Goal: Check status: Check status

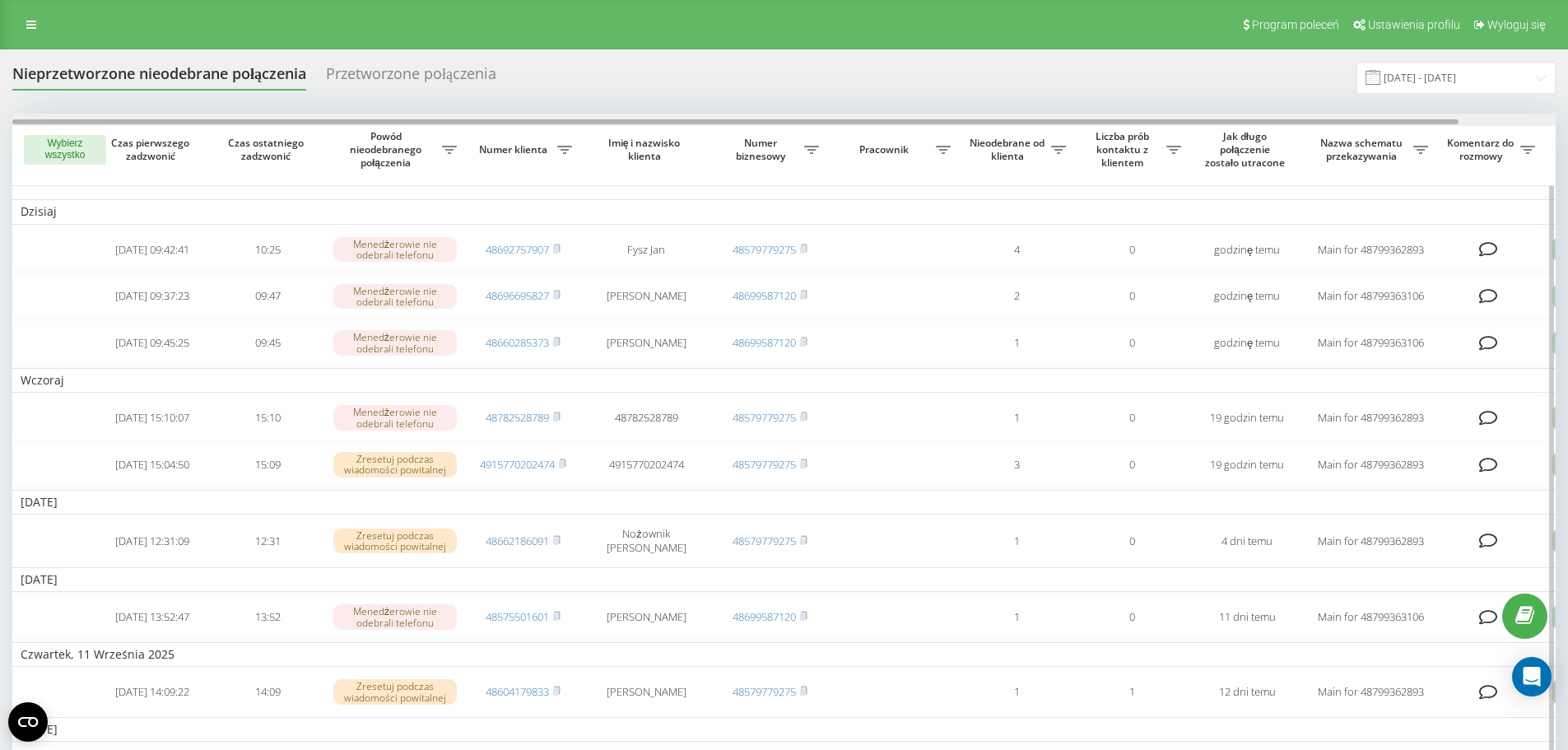
scroll to position [0, 103]
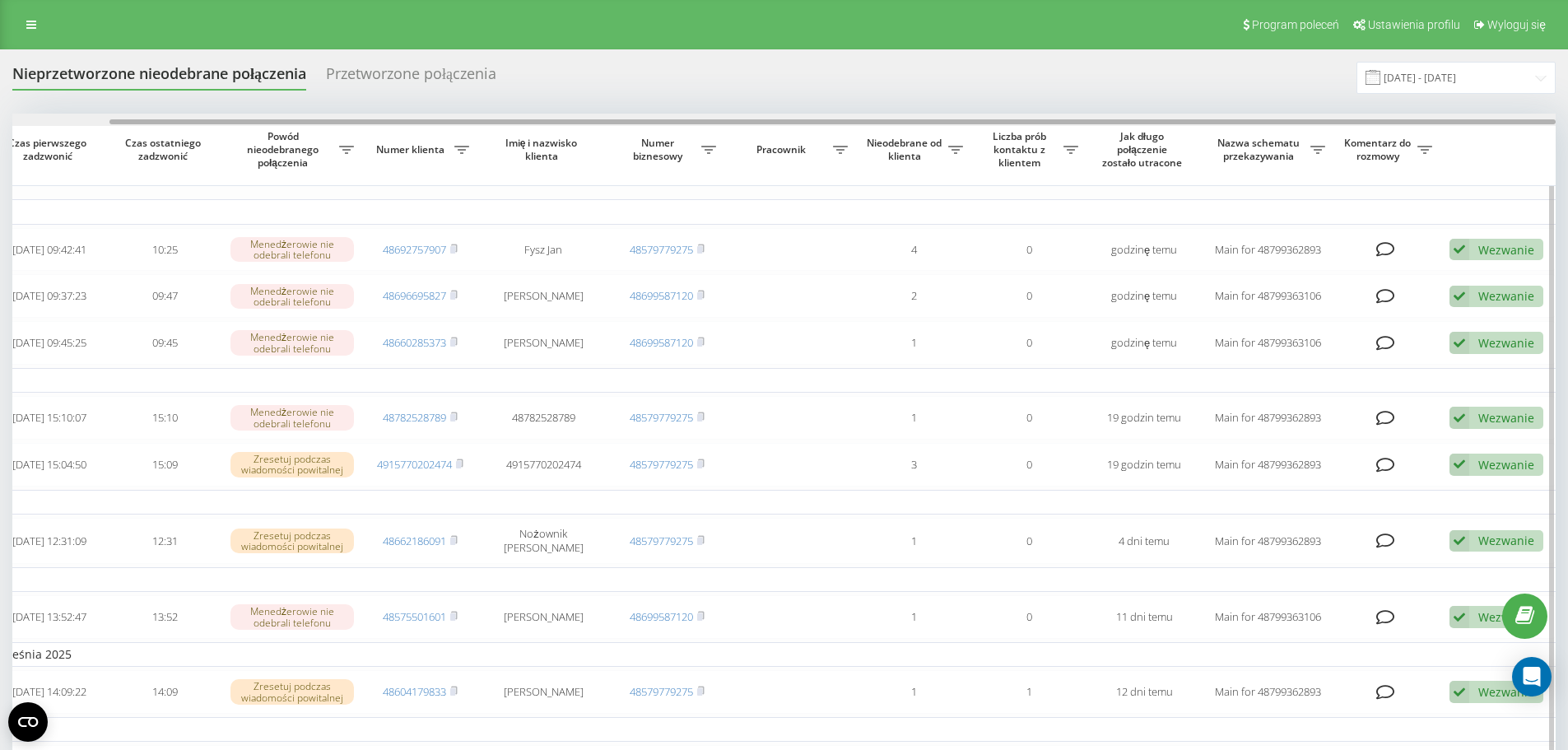
drag, startPoint x: 700, startPoint y: 121, endPoint x: 1267, endPoint y: 153, distance: 567.9
click at [1267, 153] on div "Wybierz wszystko Czas pierwszego zadzwonić Czas ostatniego zadzwonić Powód nieo…" at bounding box center [784, 671] width 1543 height 1114
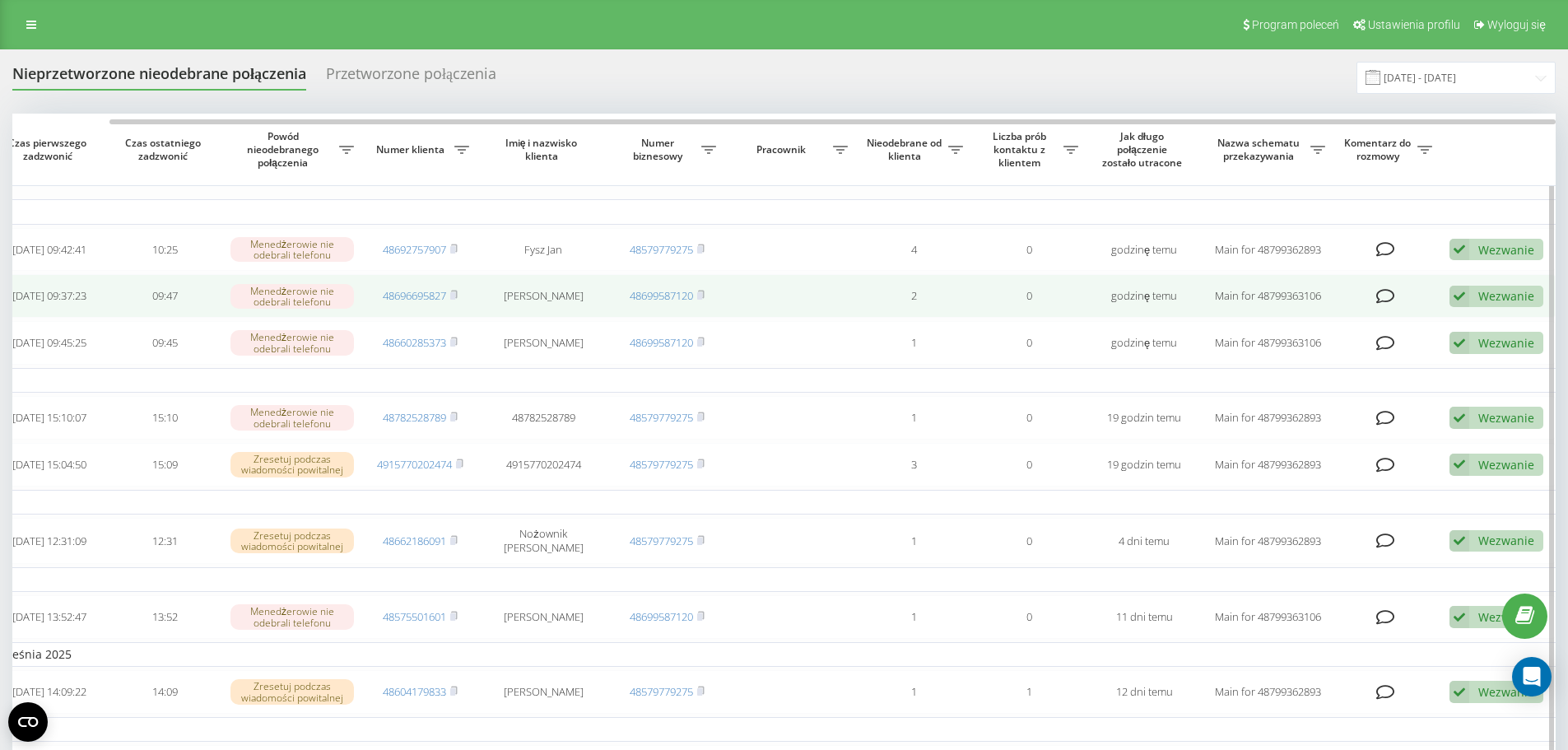
click at [1483, 291] on div "Wezwanie Nie udało się skontaktować Skontaktowano się z klientem za pomocą inne…" at bounding box center [1496, 296] width 94 height 22
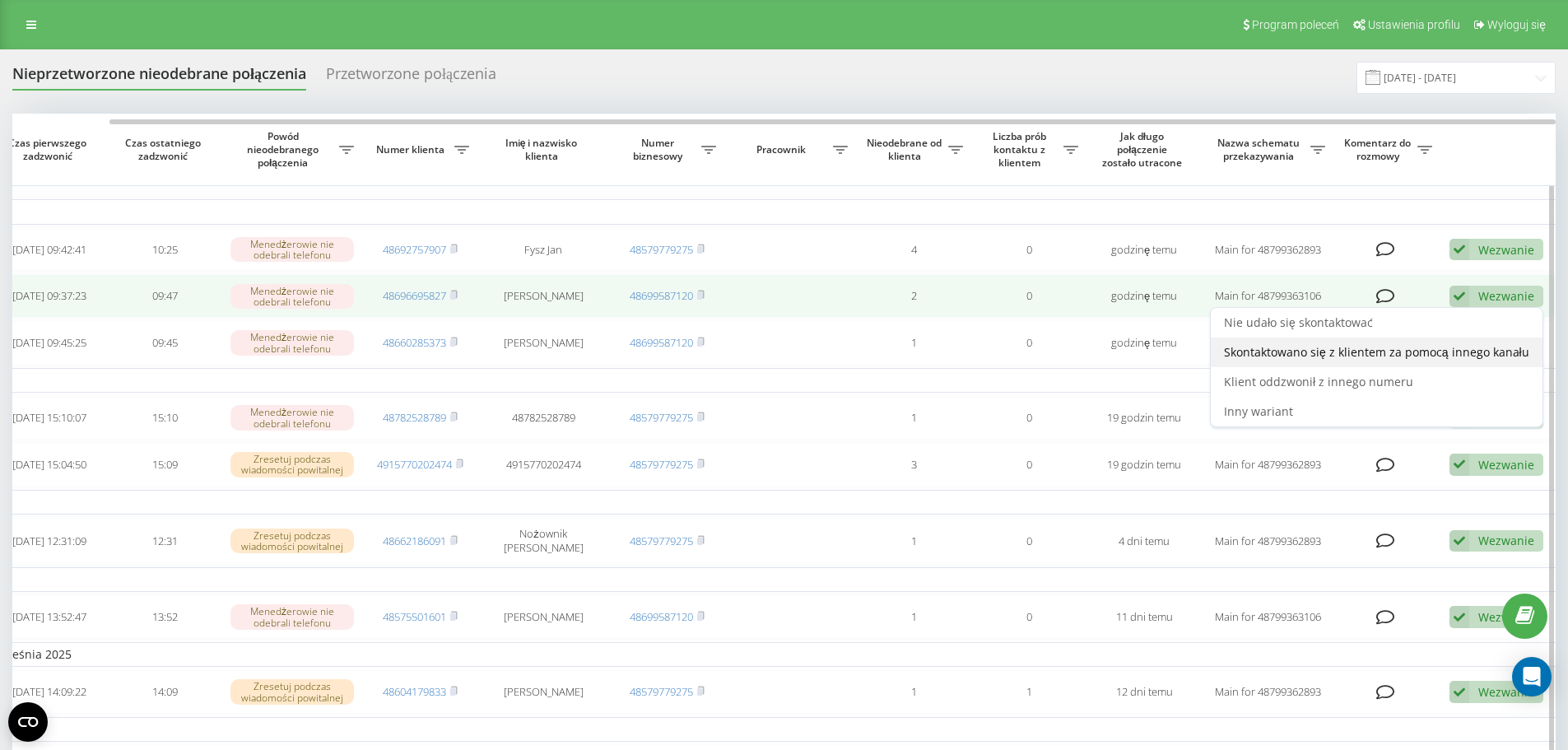
click at [1255, 359] on span "Skontaktowano się z klientem za pomocą innego kanału" at bounding box center [1376, 352] width 306 height 15
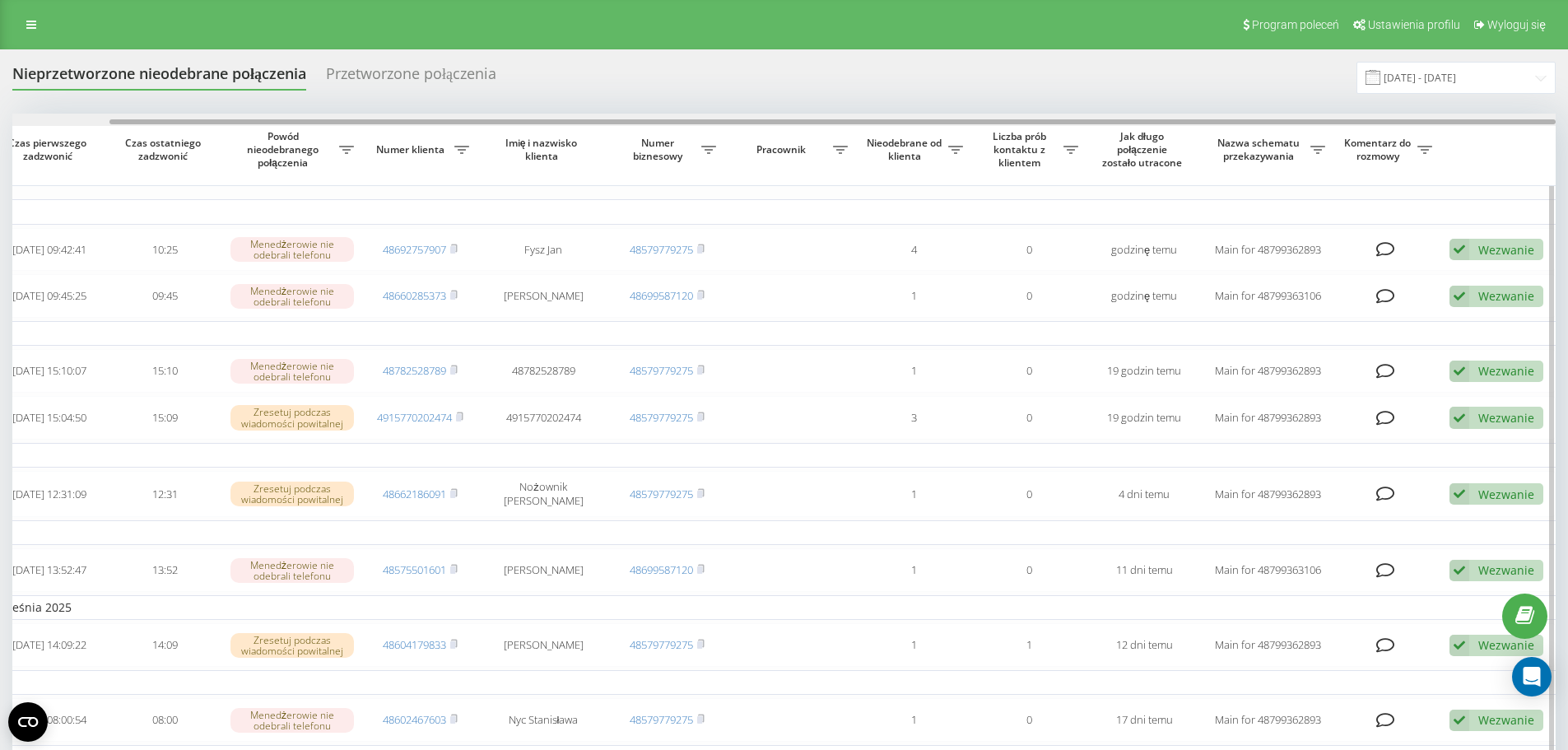
drag, startPoint x: 711, startPoint y: 122, endPoint x: 1109, endPoint y: 148, distance: 398.8
click at [1098, 147] on div "Wybierz wszystko Czas pierwszego zadzwonić Czas ostatniego zadzwonić Powód nieo…" at bounding box center [784, 647] width 1543 height 1067
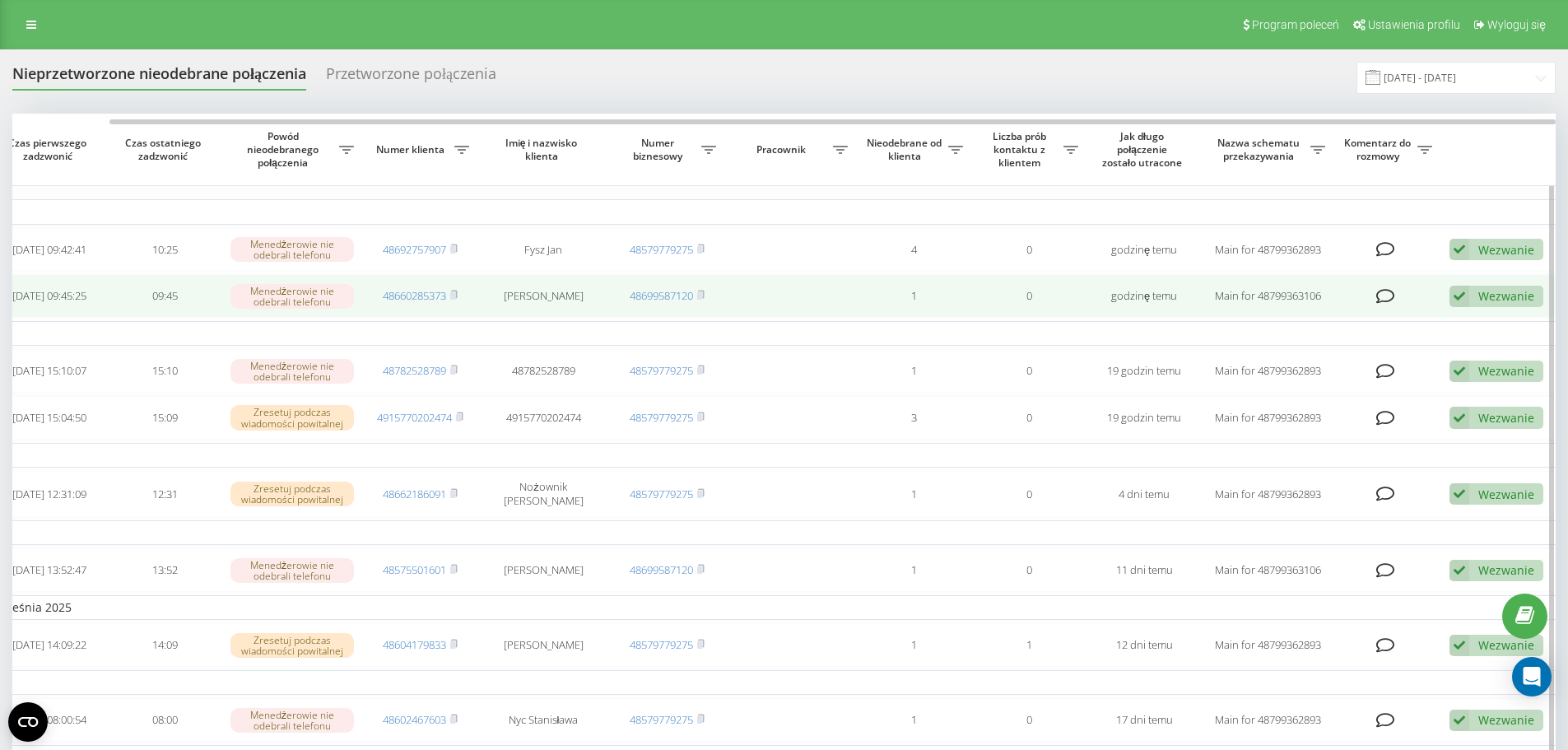
click at [1473, 300] on div "Wezwanie Nie udało się skontaktować Skontaktowano się z klientem za pomocą inne…" at bounding box center [1496, 296] width 94 height 22
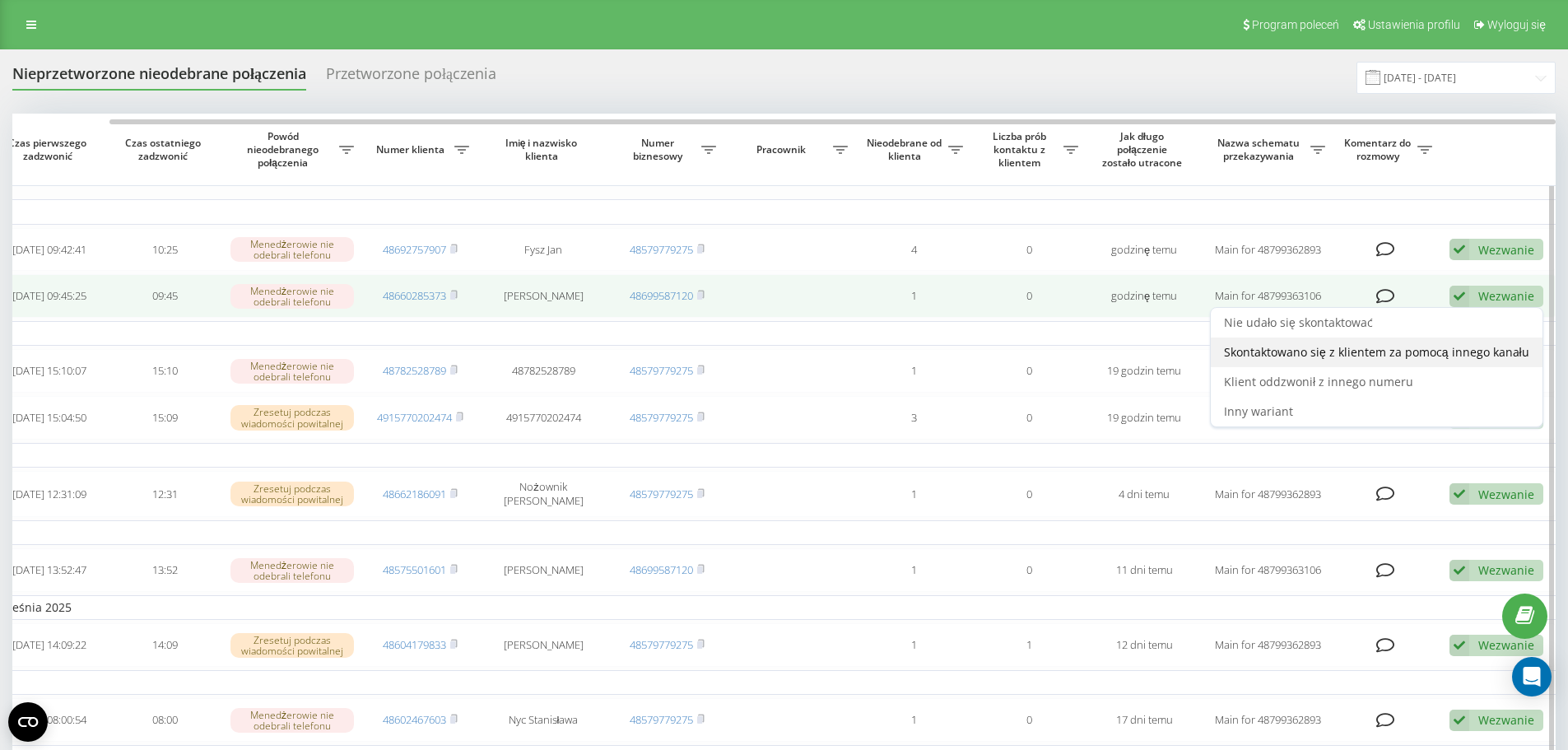
click at [1247, 354] on span "Skontaktowano się z klientem za pomocą innego kanału" at bounding box center [1376, 352] width 306 height 15
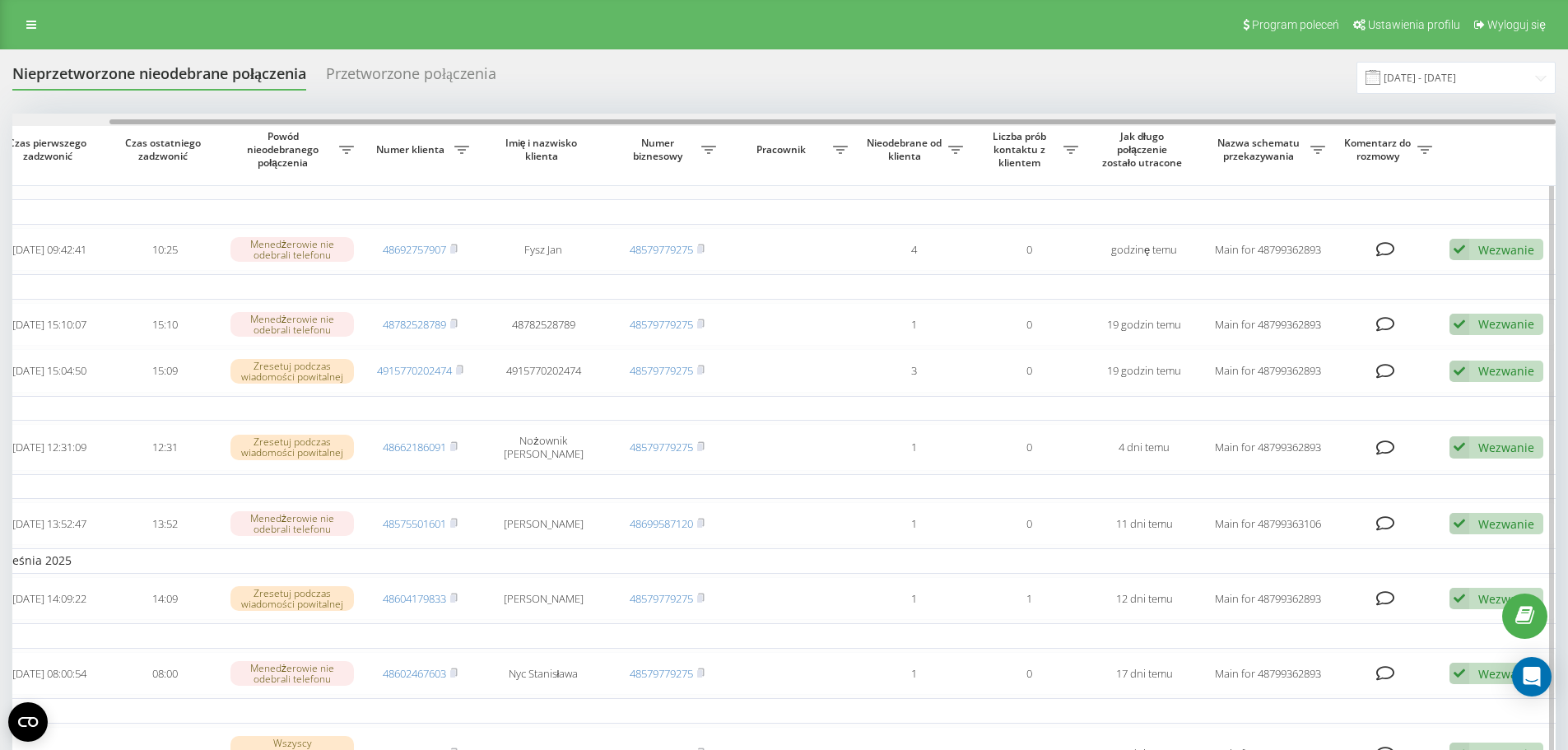
drag, startPoint x: 1126, startPoint y: 121, endPoint x: 1285, endPoint y: 125, distance: 159.1
click at [1285, 123] on div at bounding box center [833, 121] width 1446 height 5
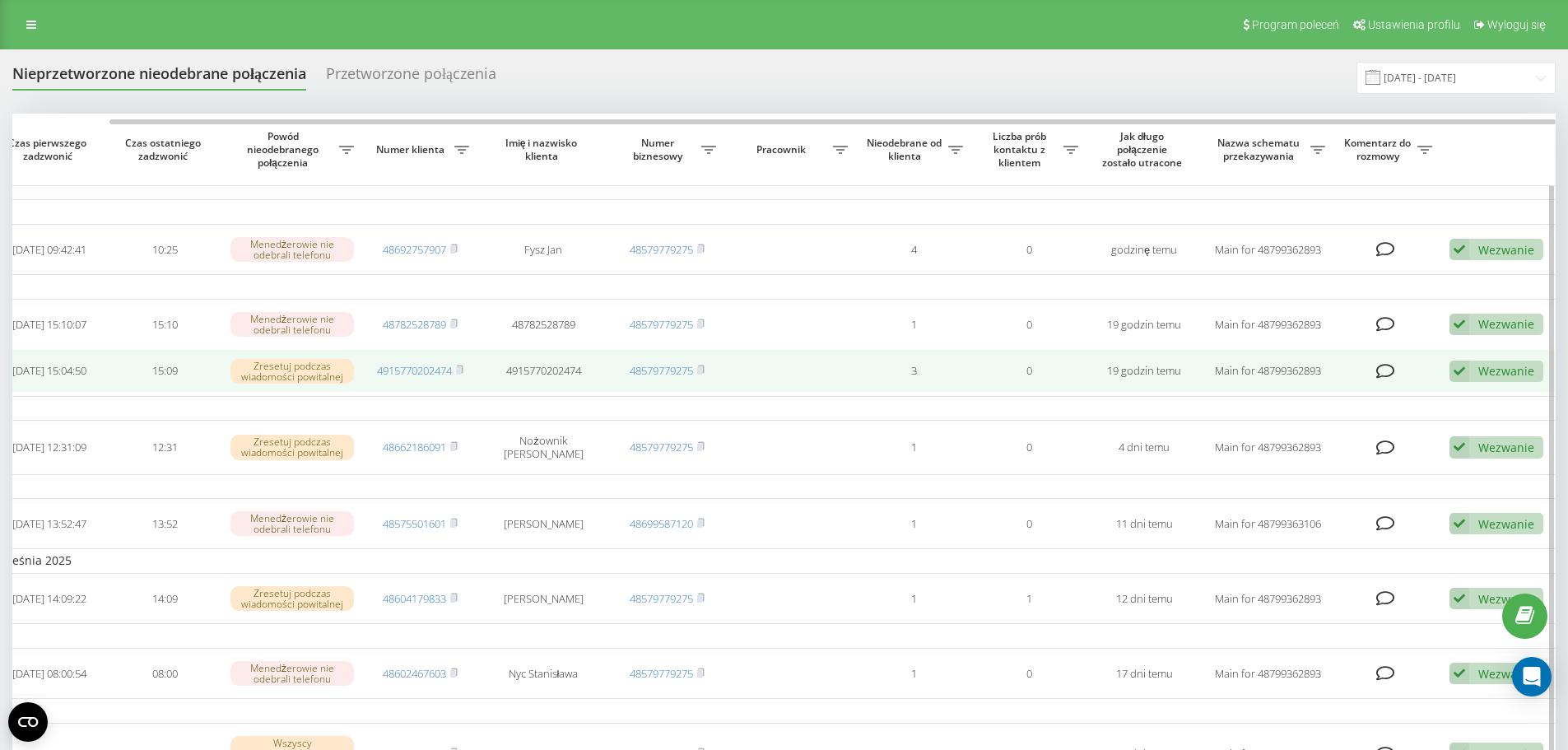
click at [1498, 371] on div "Wezwanie" at bounding box center [1506, 370] width 56 height 15
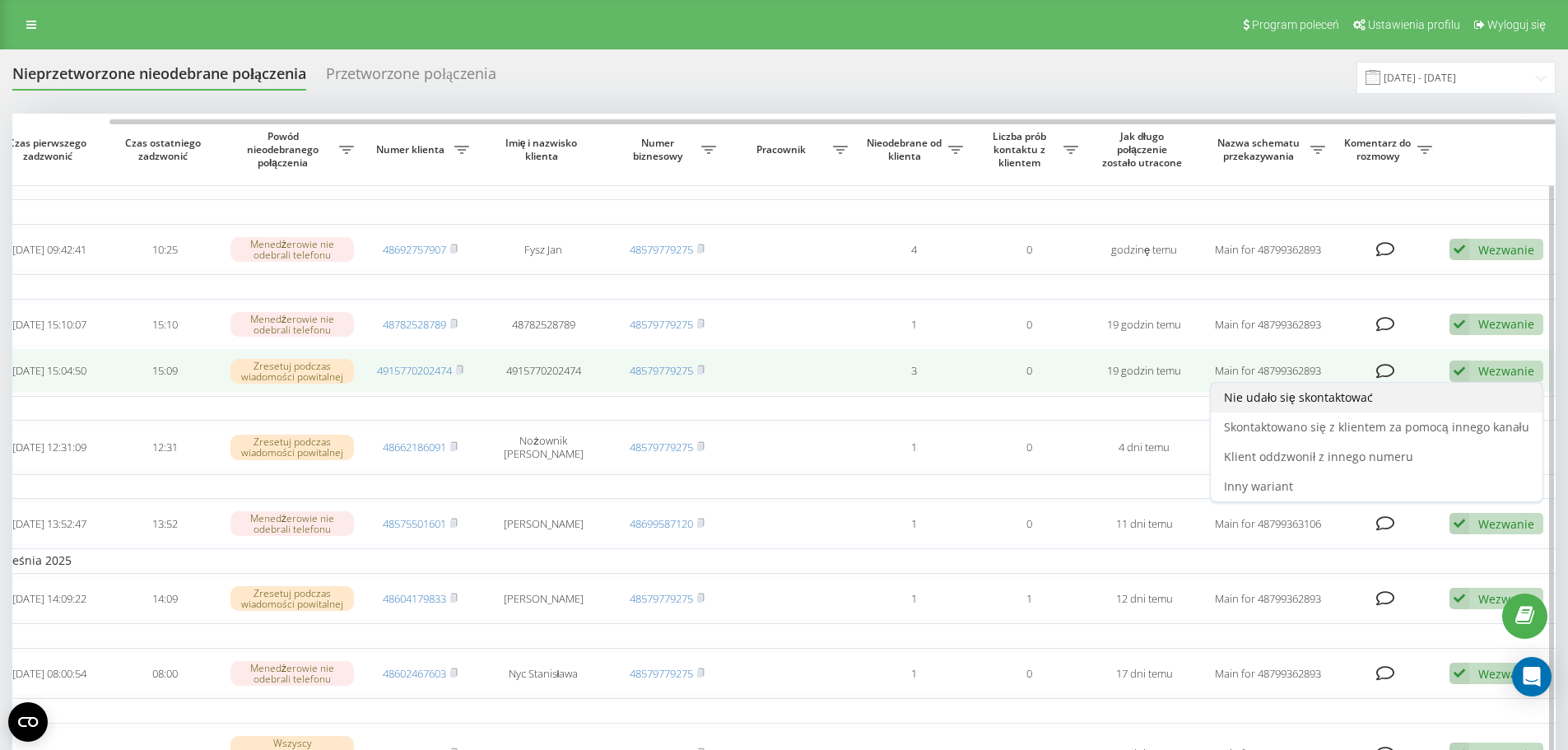
click at [1329, 405] on span "Nie udało się skontaktować" at bounding box center [1298, 397] width 149 height 15
